Goal: Browse casually

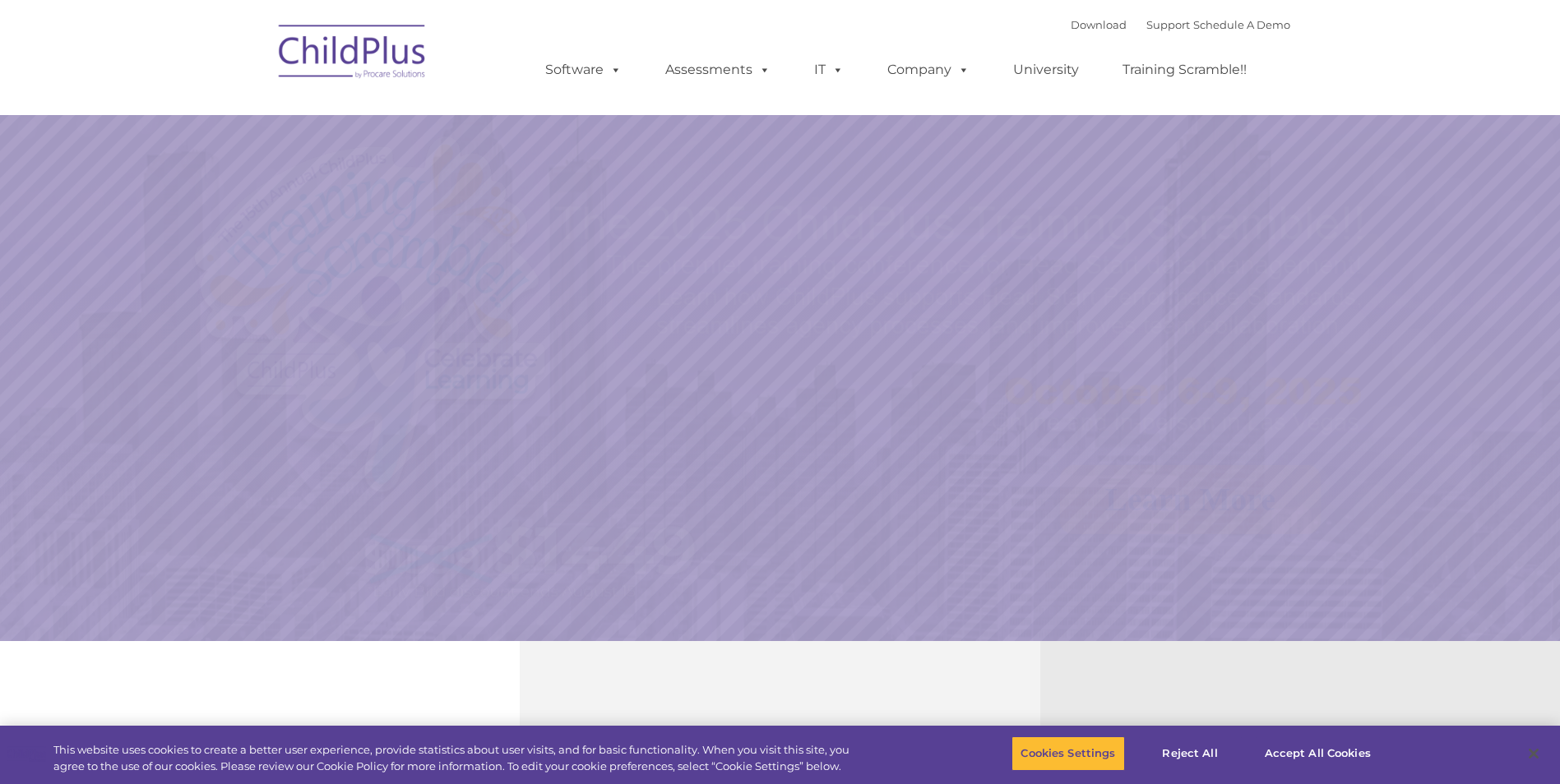
select select "MEDIUM"
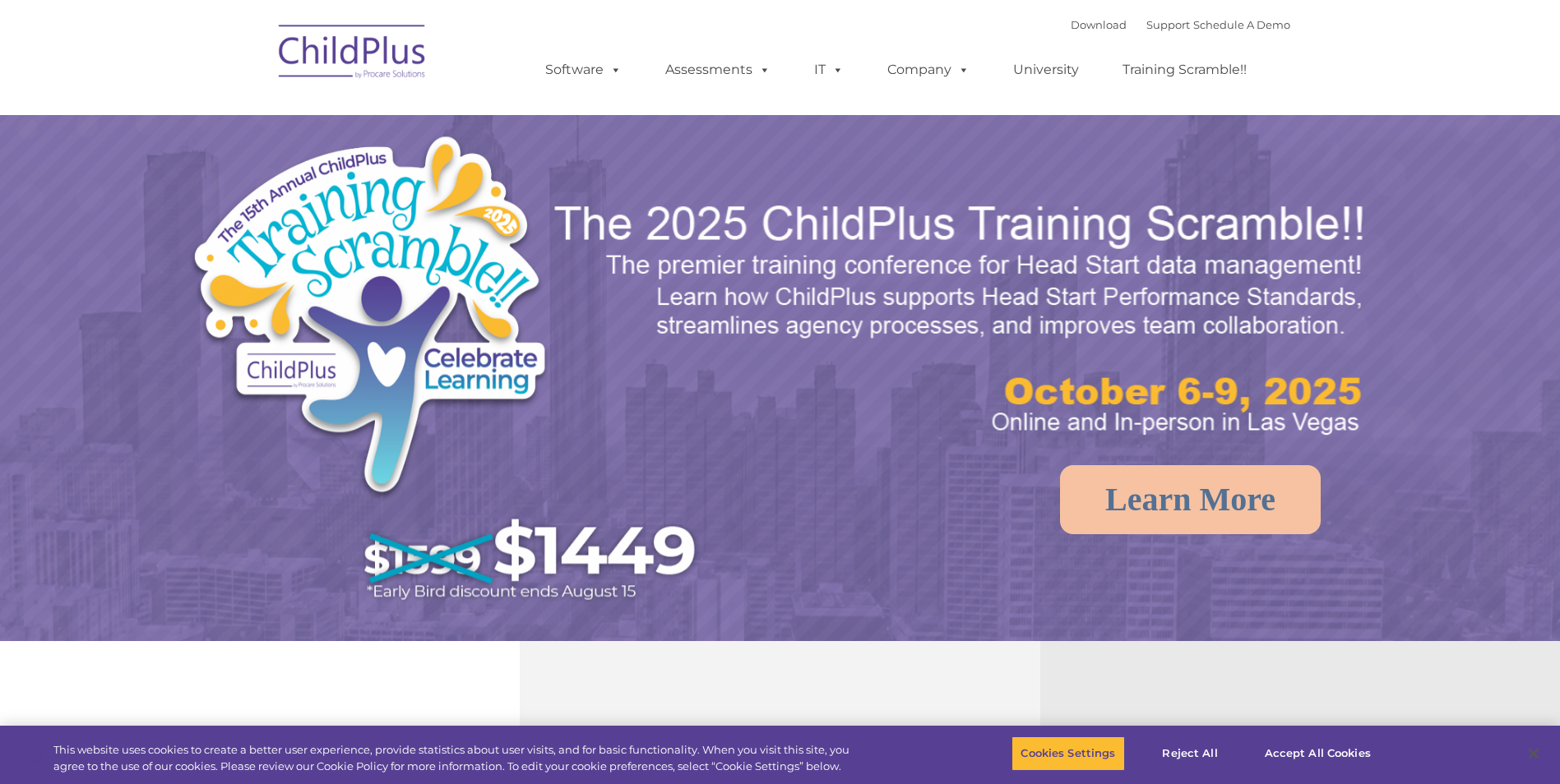
select select "MEDIUM"
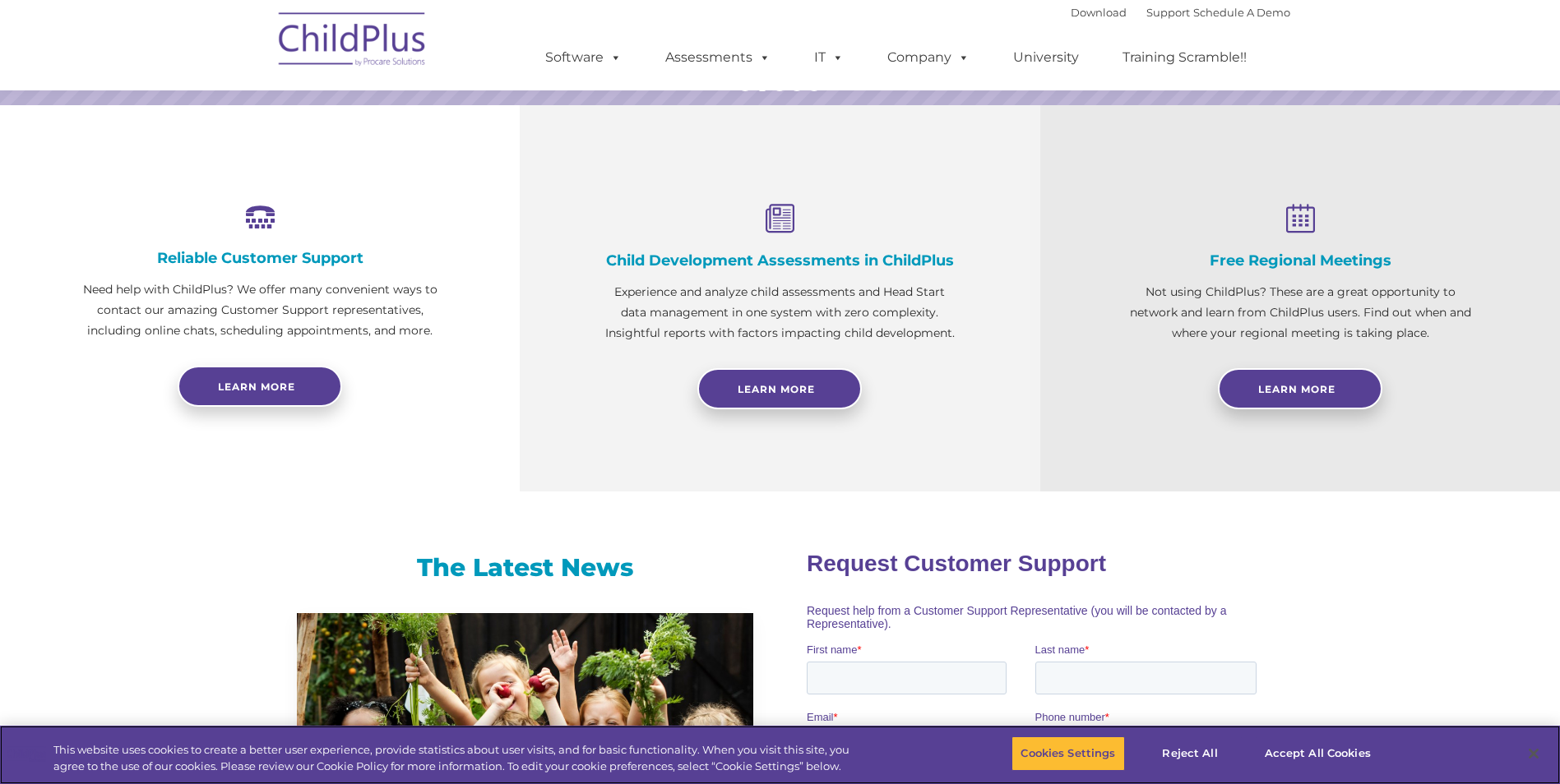
scroll to position [537, 0]
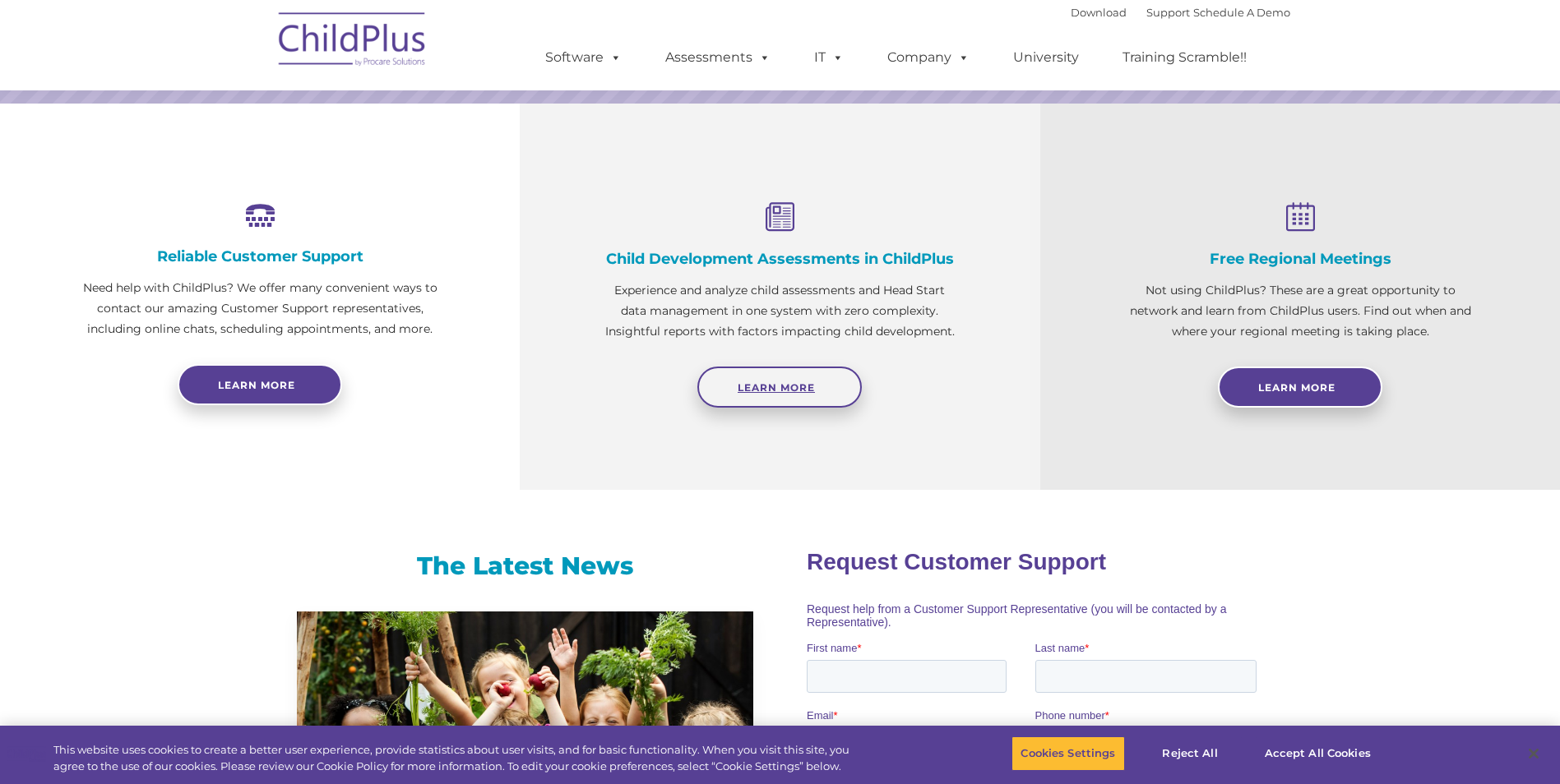
click at [786, 391] on span "Learn More" at bounding box center [776, 388] width 77 height 12
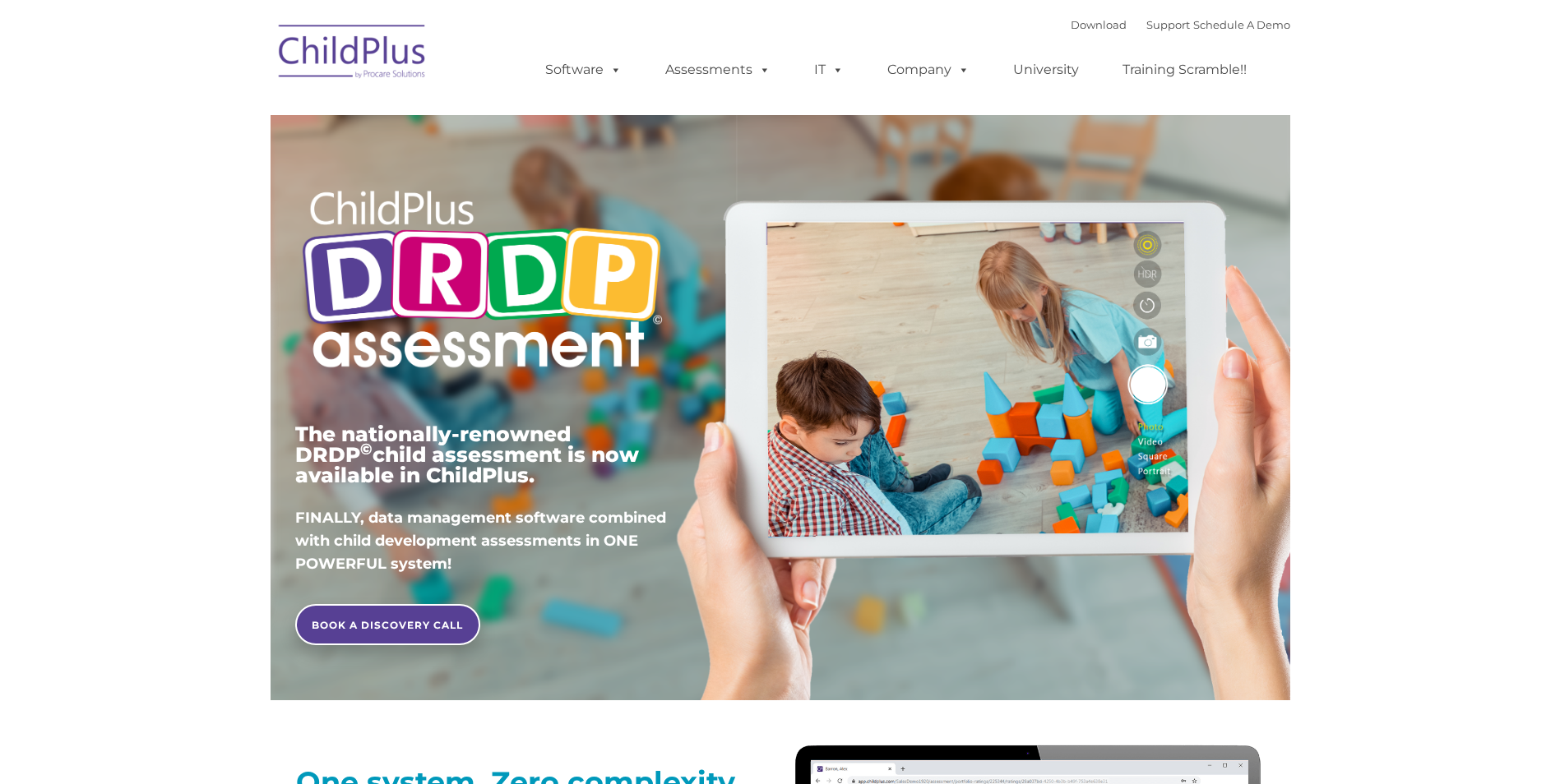
type input ""
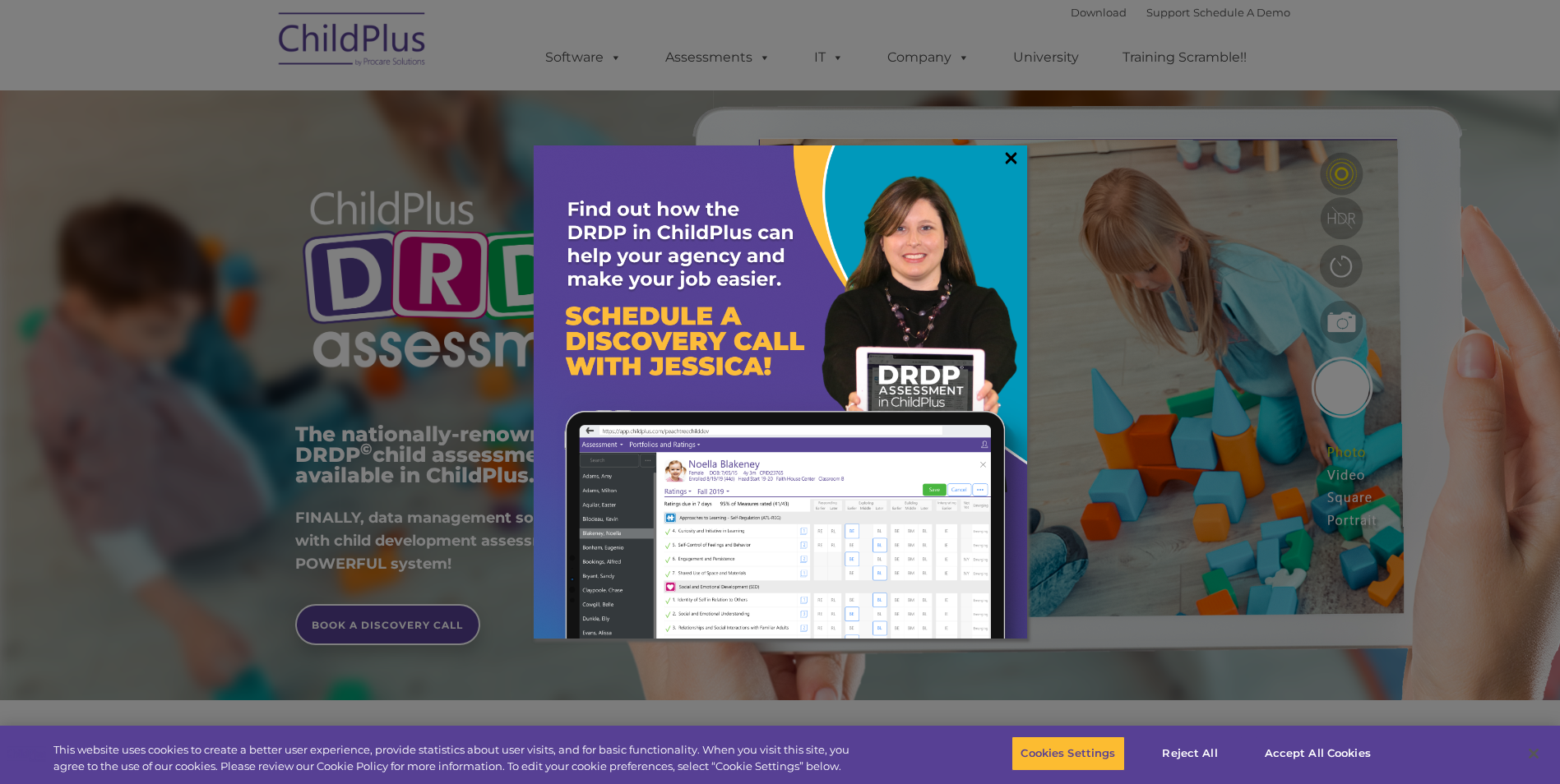
click at [1005, 161] on link "×" at bounding box center [1010, 158] width 19 height 16
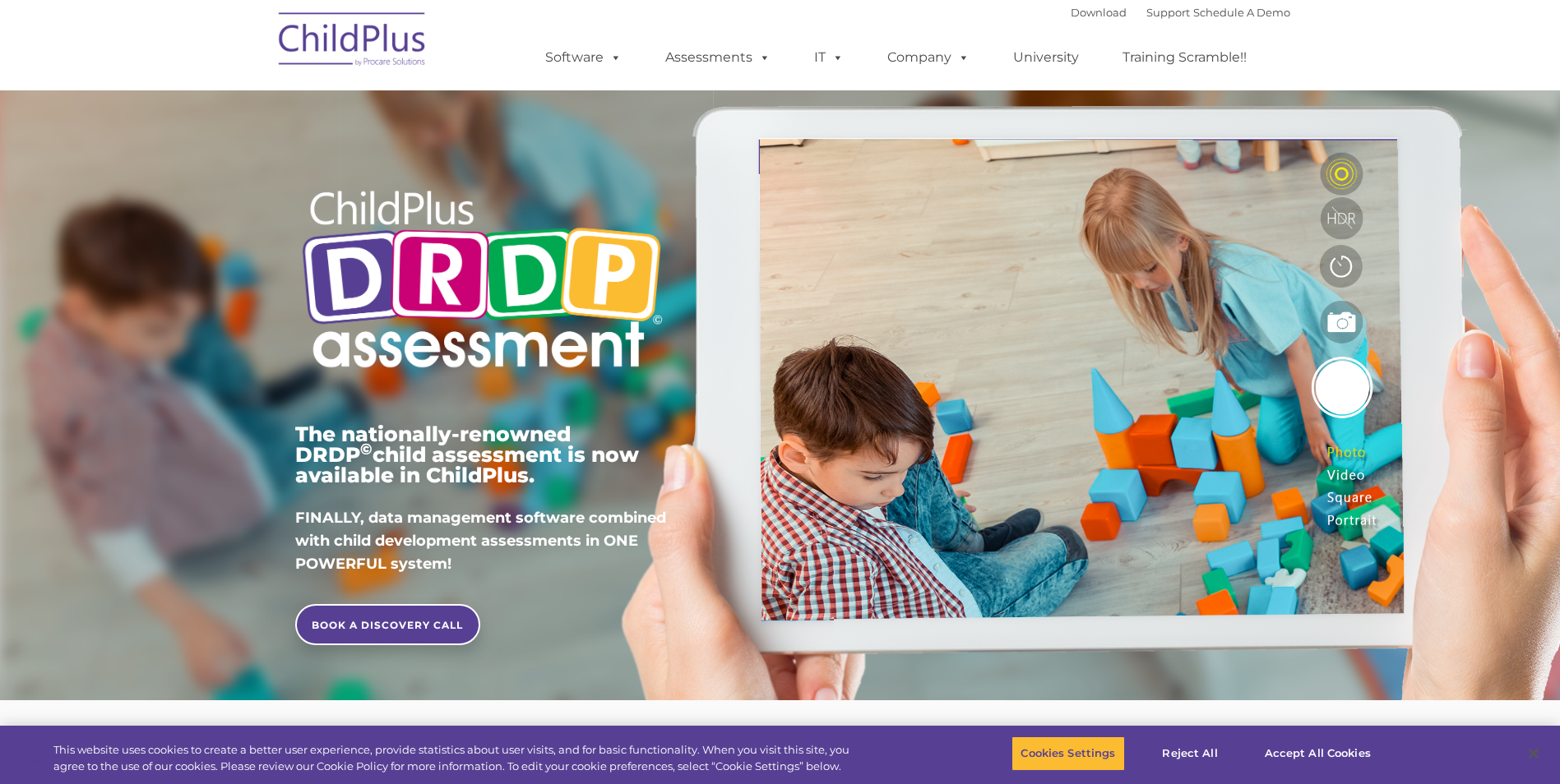
click at [411, 48] on img at bounding box center [352, 42] width 165 height 82
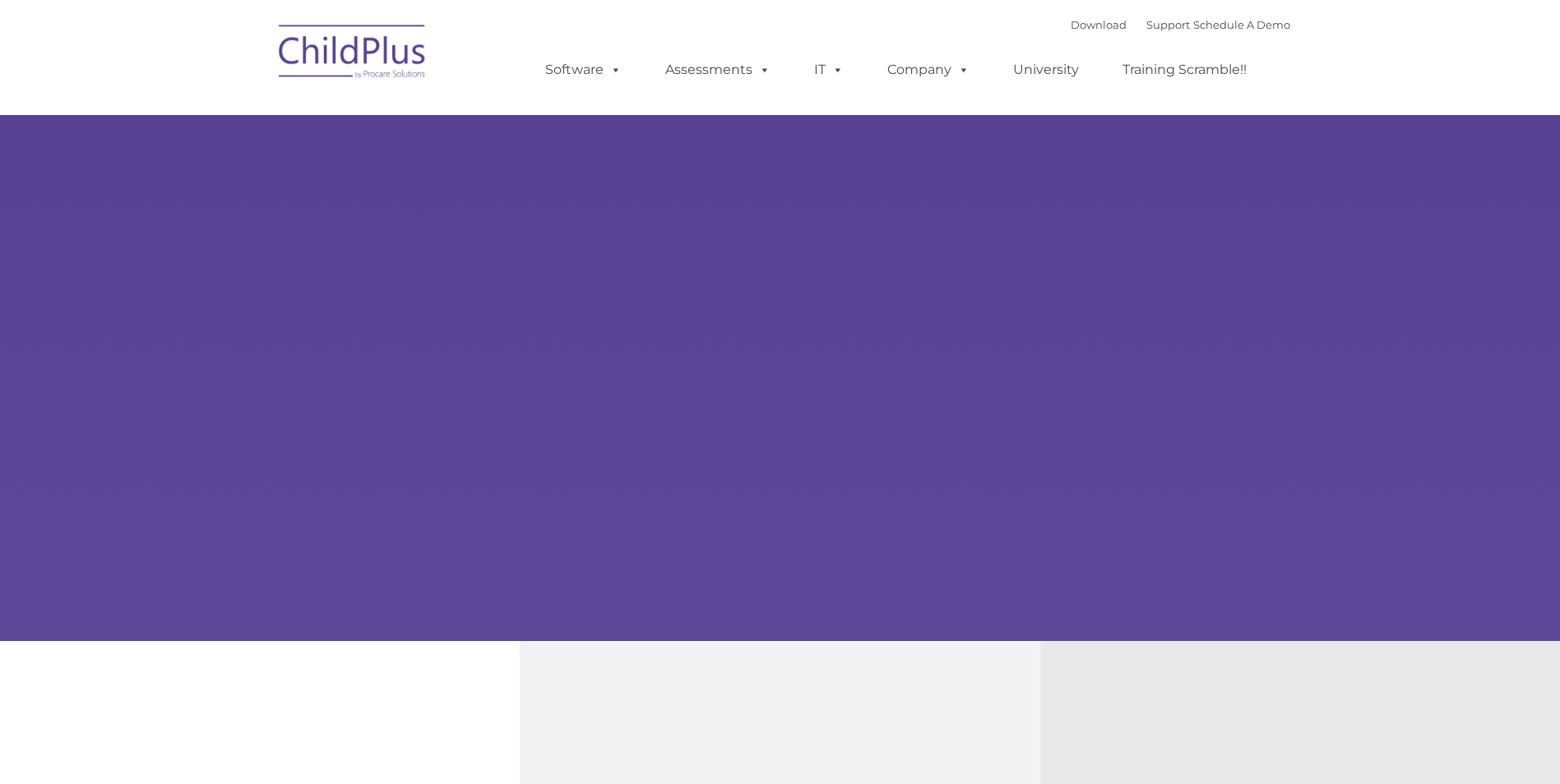
type input ""
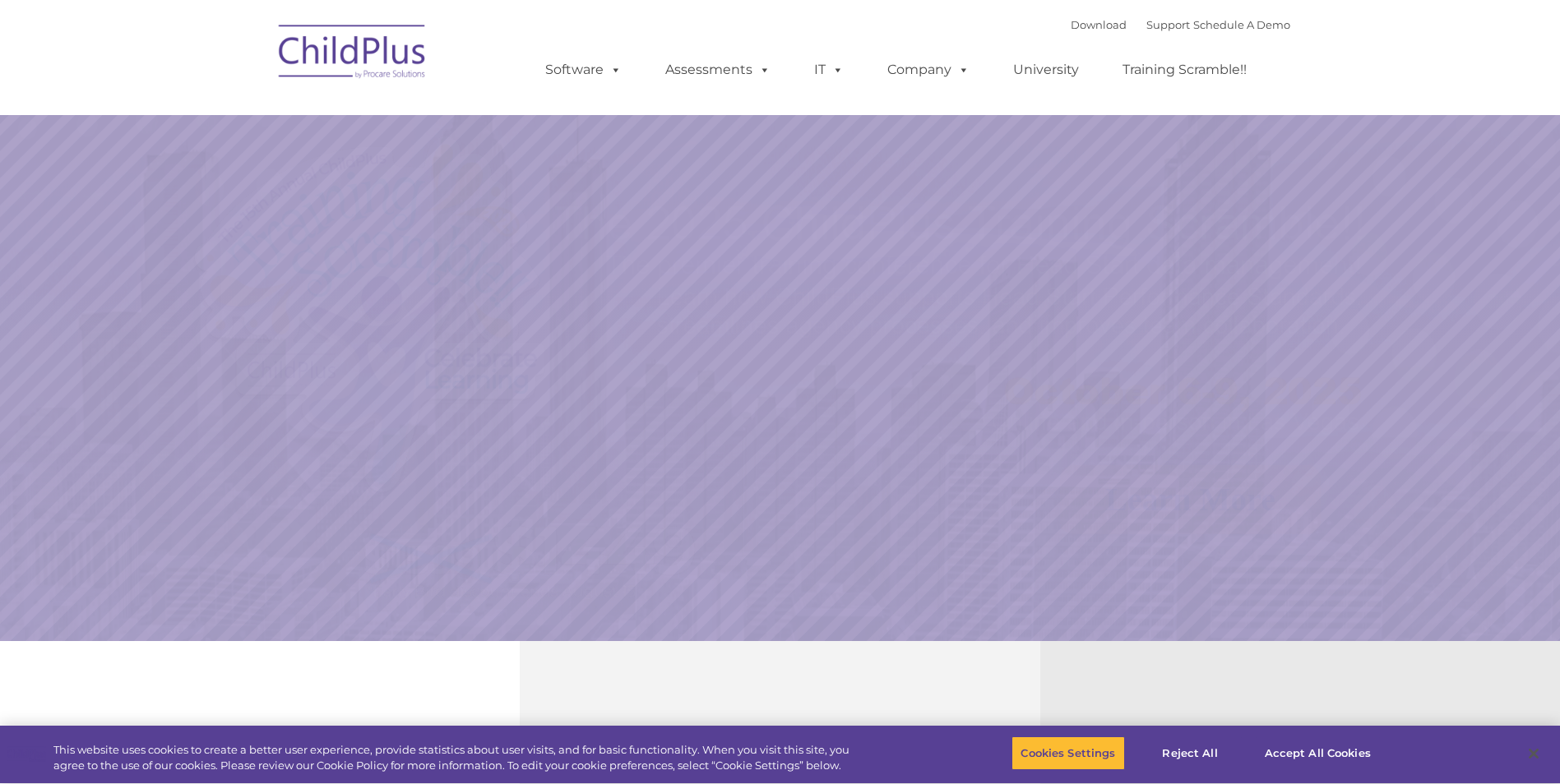
select select "MEDIUM"
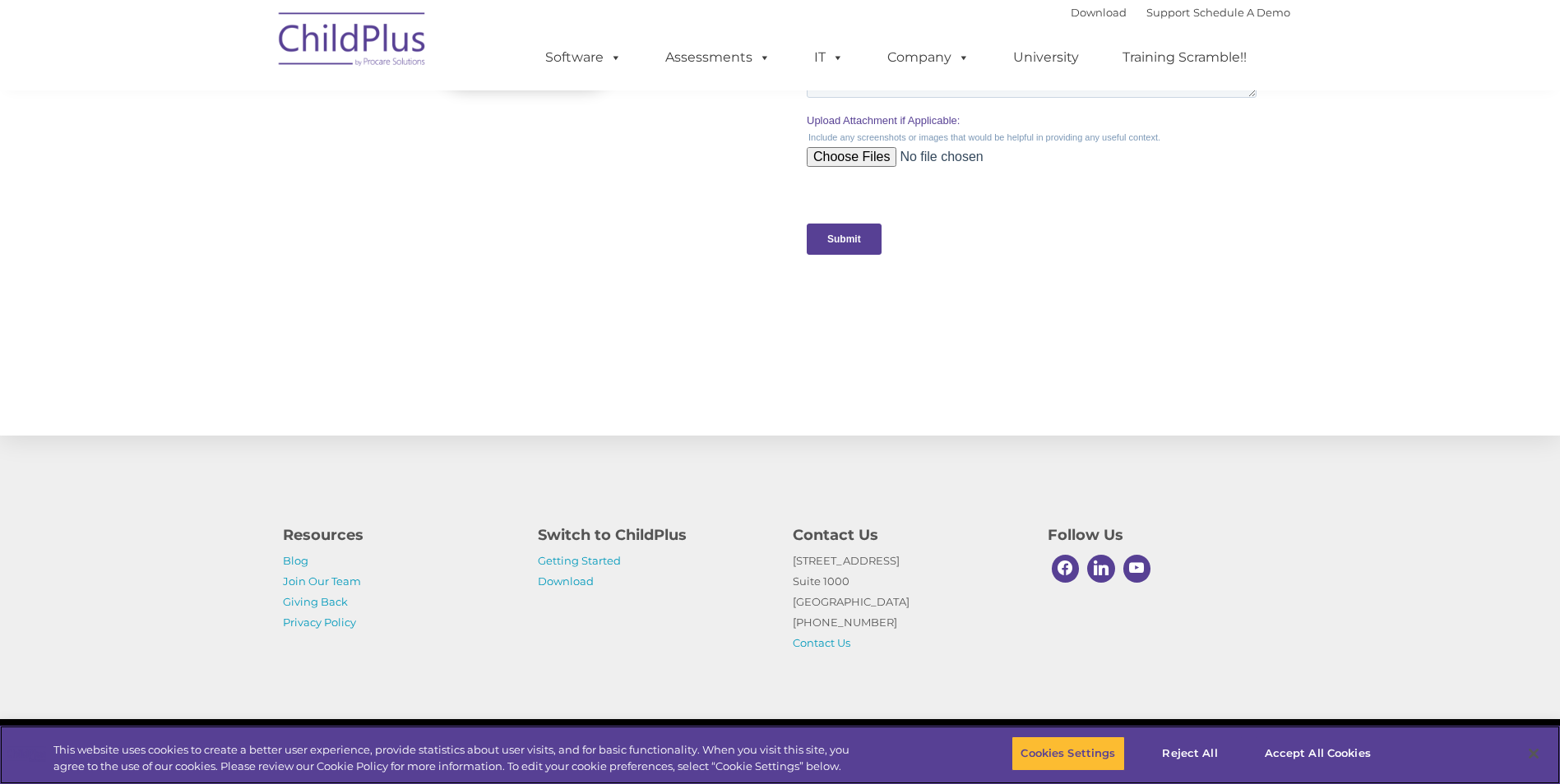
scroll to position [1578, 0]
